Goal: Navigation & Orientation: Find specific page/section

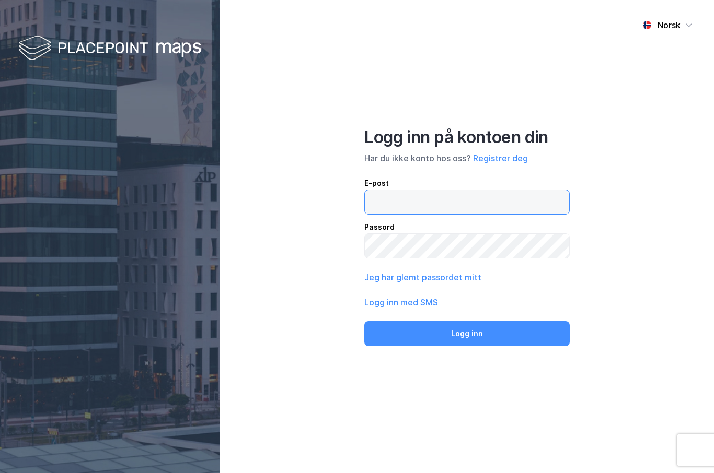
type input "mwm@heilo.no"
click at [467, 346] on button "Logg inn" at bounding box center [466, 333] width 205 height 25
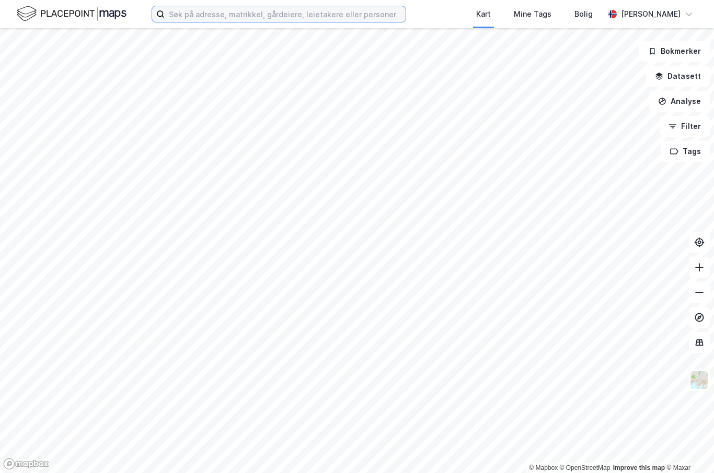
click at [218, 6] on input at bounding box center [285, 14] width 241 height 16
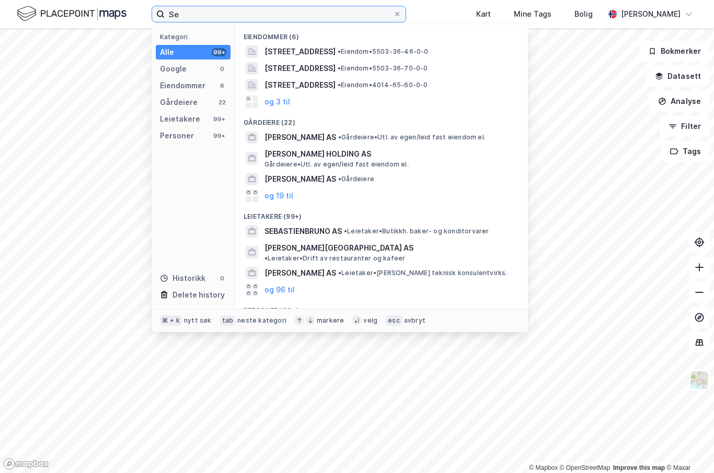
type input "S"
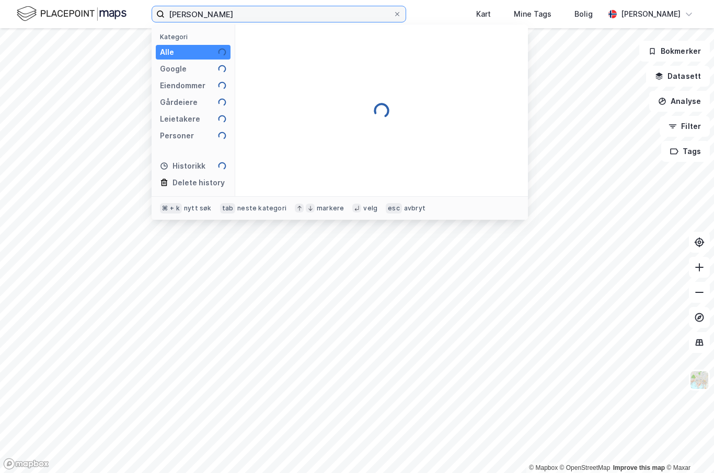
type input "Marius wolf Meedom"
